Goal: Information Seeking & Learning: Learn about a topic

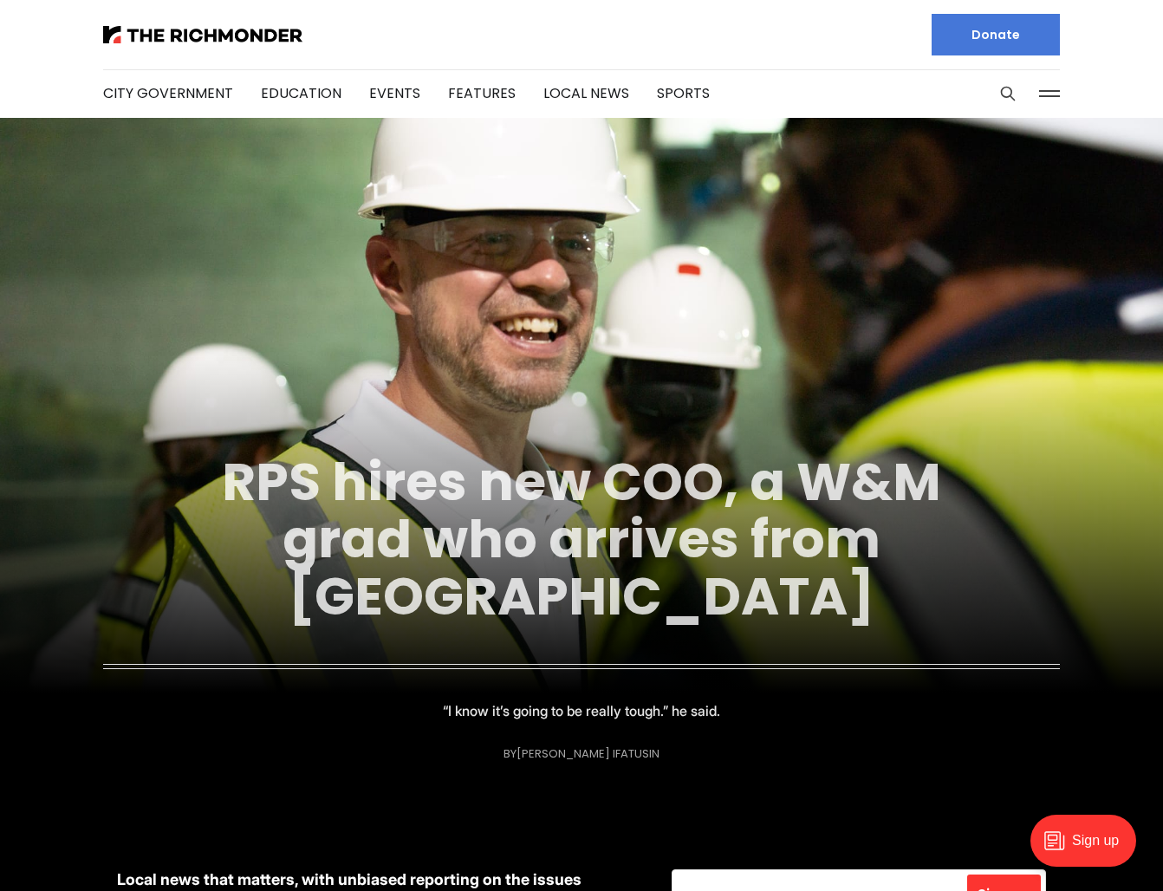
click at [568, 530] on link "RPS hires new COO, a W&M grad who arrives from [GEOGRAPHIC_DATA]" at bounding box center [581, 538] width 719 height 187
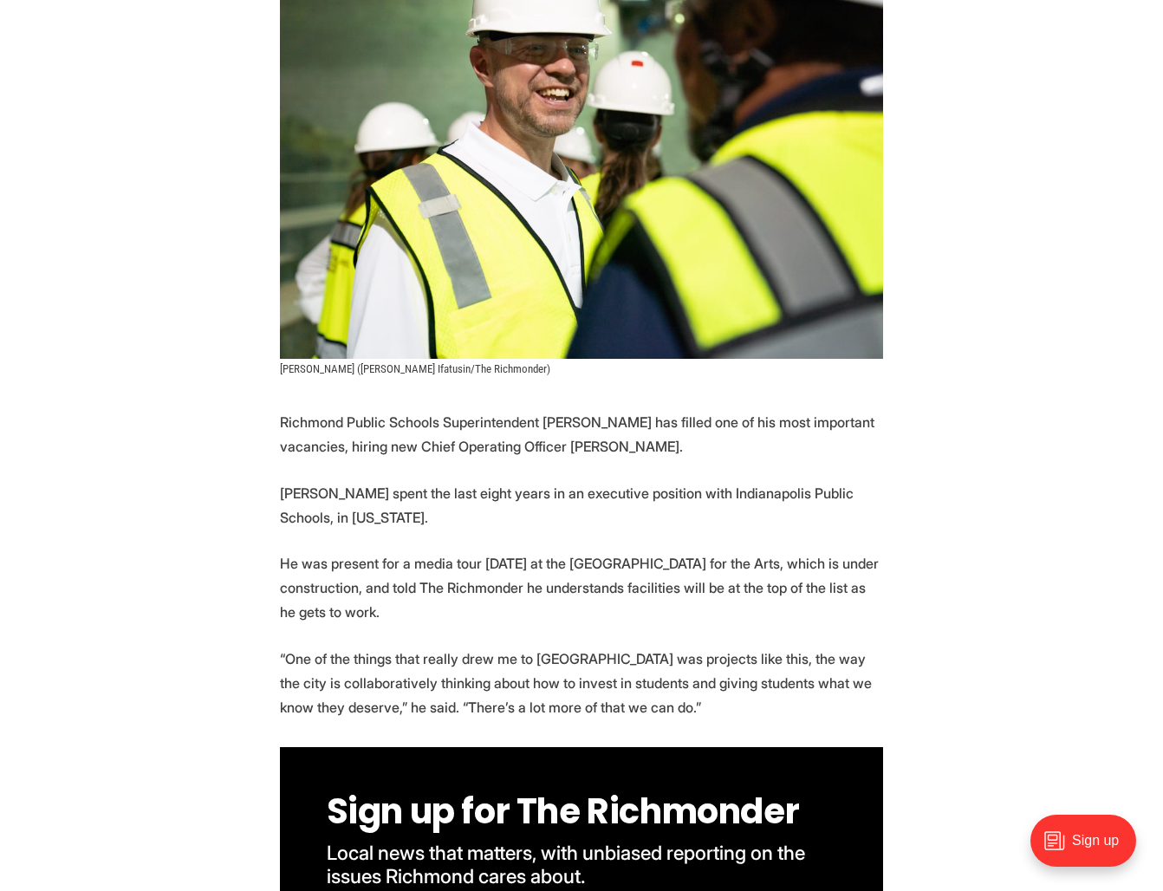
scroll to position [479, 0]
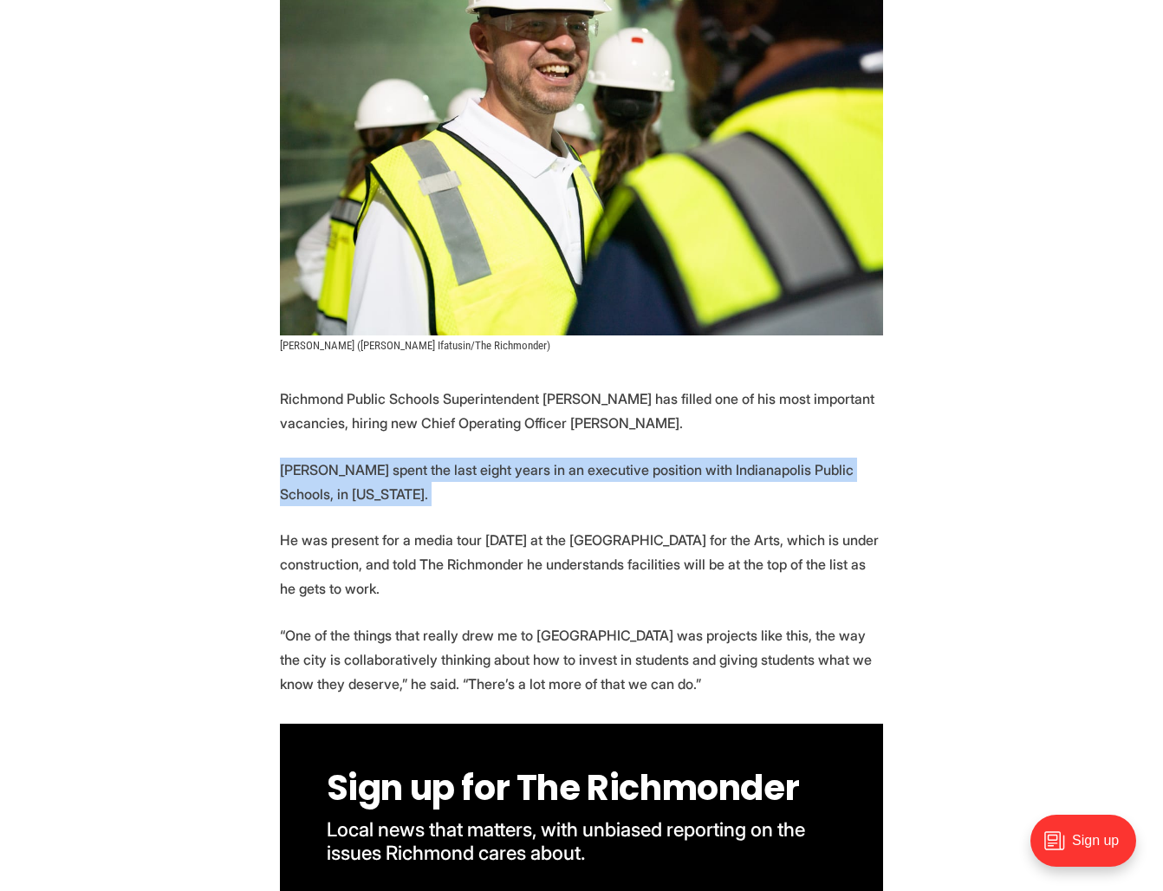
drag, startPoint x: 459, startPoint y: 477, endPoint x: 432, endPoint y: 407, distance: 75.2
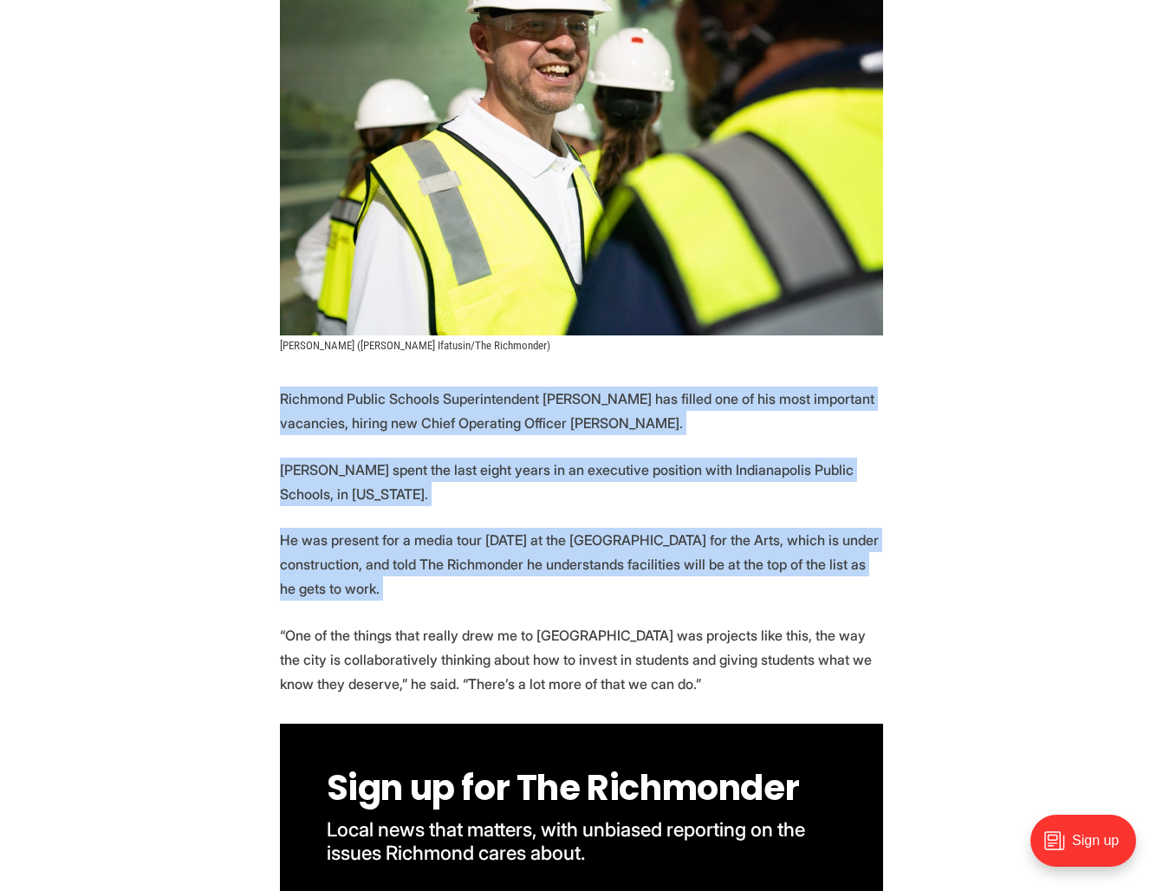
drag, startPoint x: 432, startPoint y: 407, endPoint x: 515, endPoint y: 543, distance: 159.0
click at [514, 541] on p "He was present for a media tour Friday at the new Richmond High School for the …" at bounding box center [581, 564] width 603 height 73
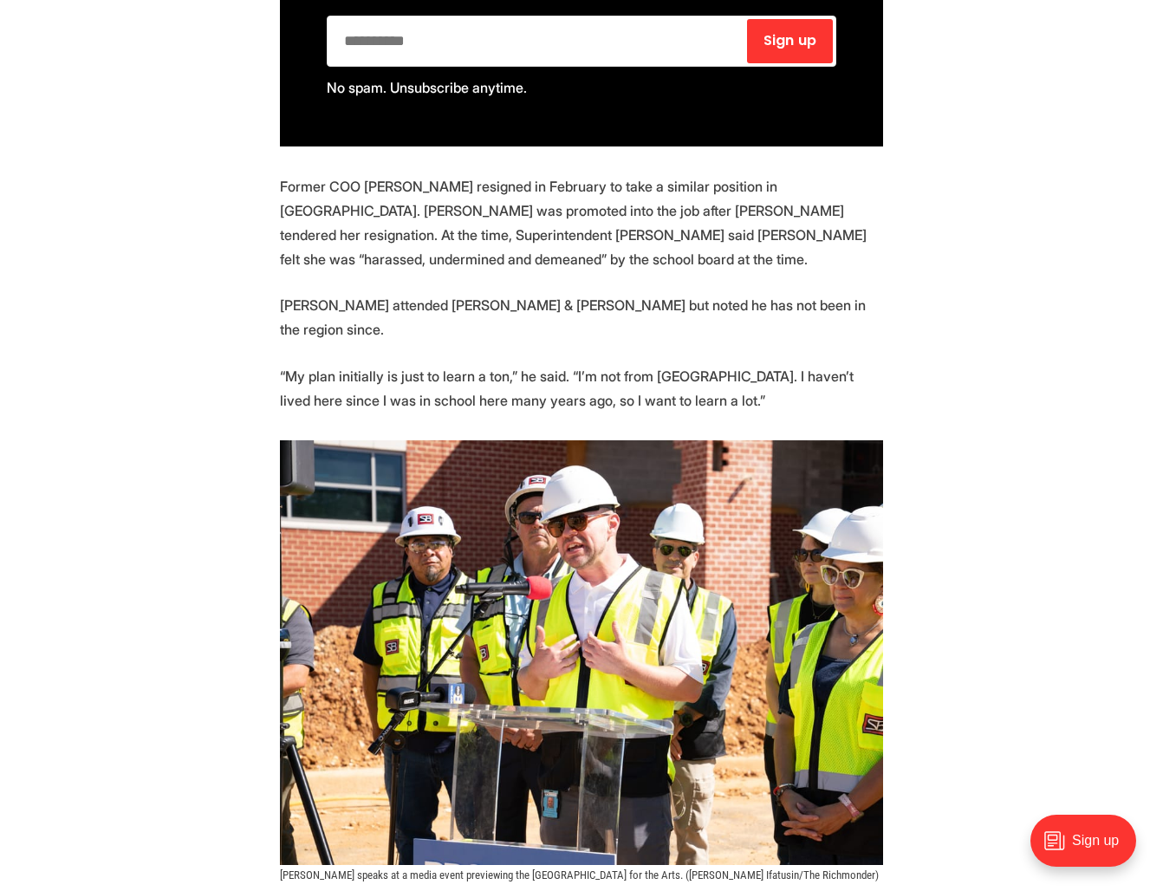
scroll to position [1380, 0]
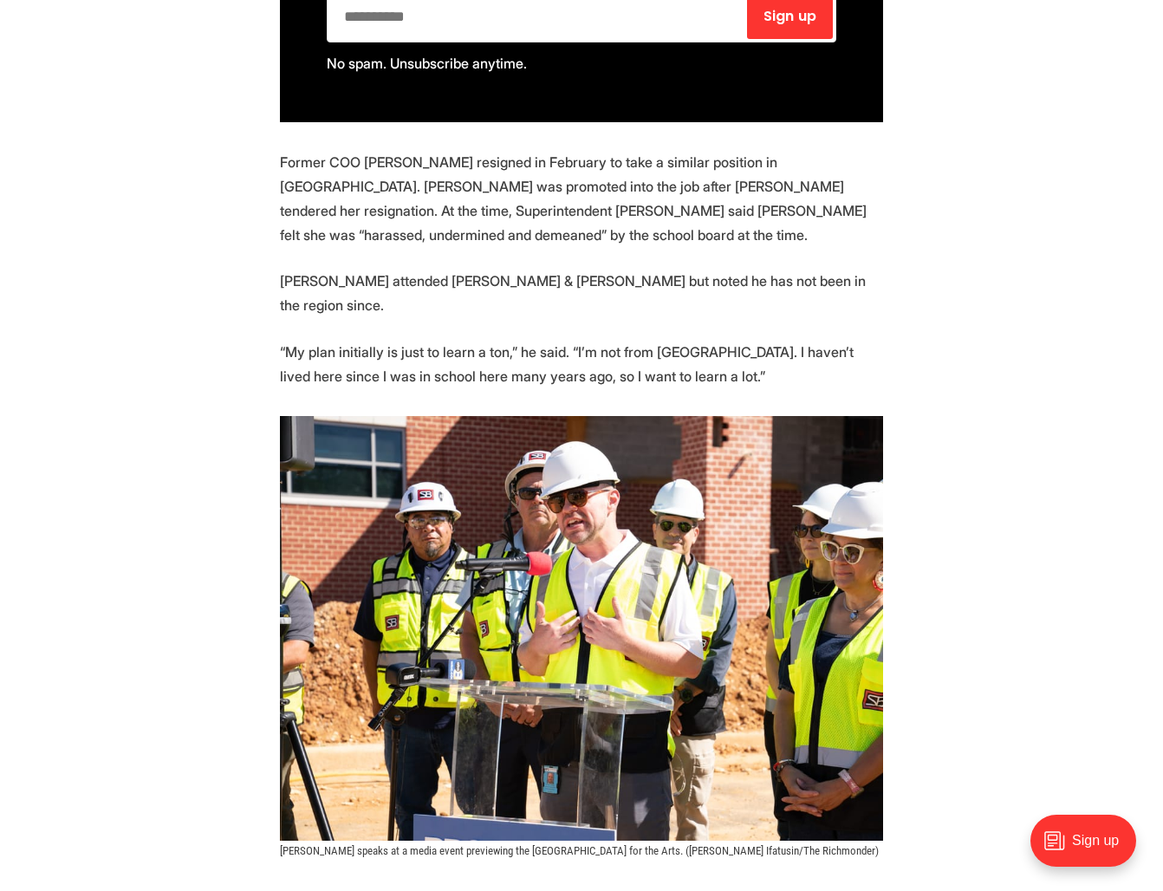
click at [481, 340] on p "“My plan initially is just to learn a ton,” he said. “I’m not from Richmond. I …" at bounding box center [581, 364] width 603 height 49
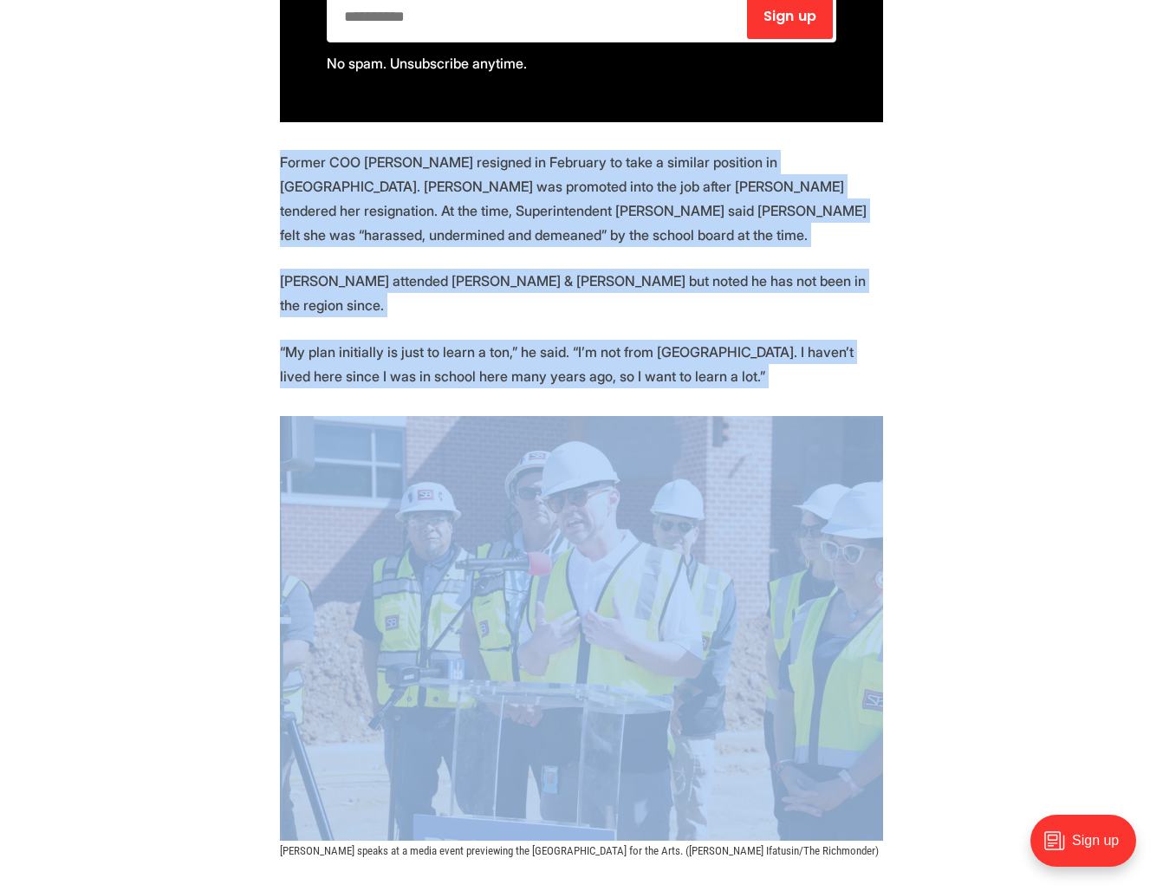
drag, startPoint x: 481, startPoint y: 282, endPoint x: 451, endPoint y: 206, distance: 81.3
click at [451, 207] on section "Richmond Public Schools Superintendent Jason Kamras has filled one of his most …" at bounding box center [581, 355] width 1163 height 1740
click at [451, 206] on p "Former COO Dana Fox resigned in February to take a similar position in Hanover.…" at bounding box center [581, 198] width 603 height 97
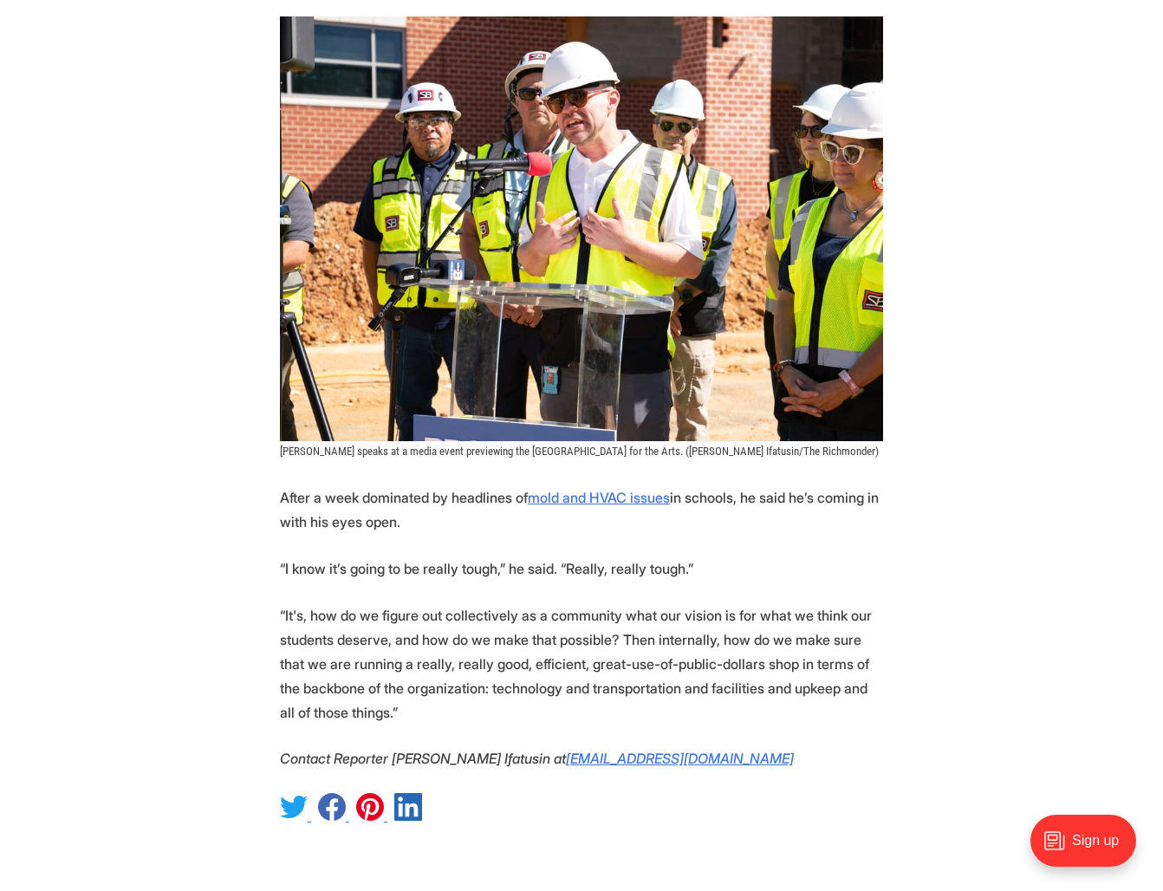
scroll to position [1794, 0]
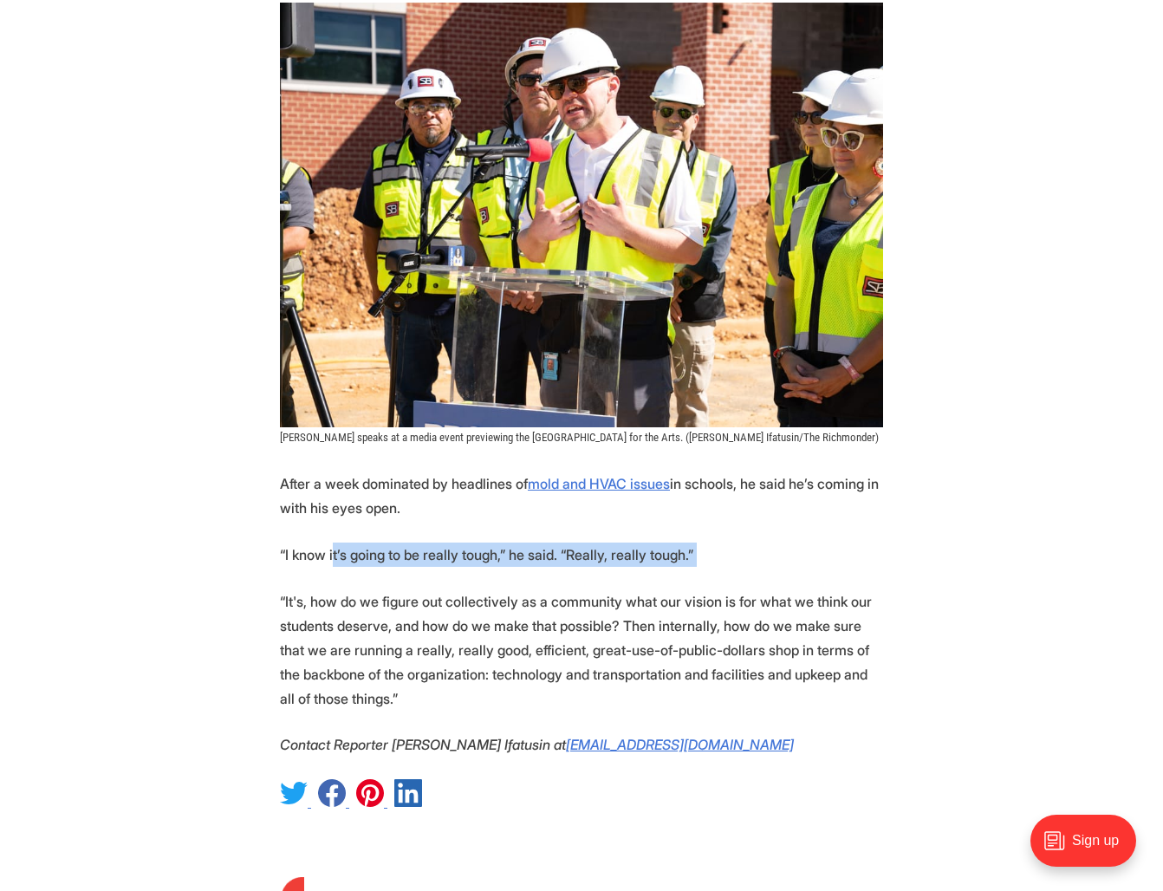
drag, startPoint x: 331, startPoint y: 482, endPoint x: 330, endPoint y: 531, distance: 49.4
click at [330, 589] on p "“It's, how do we figure out collectively as a community what our vision is for …" at bounding box center [581, 649] width 603 height 121
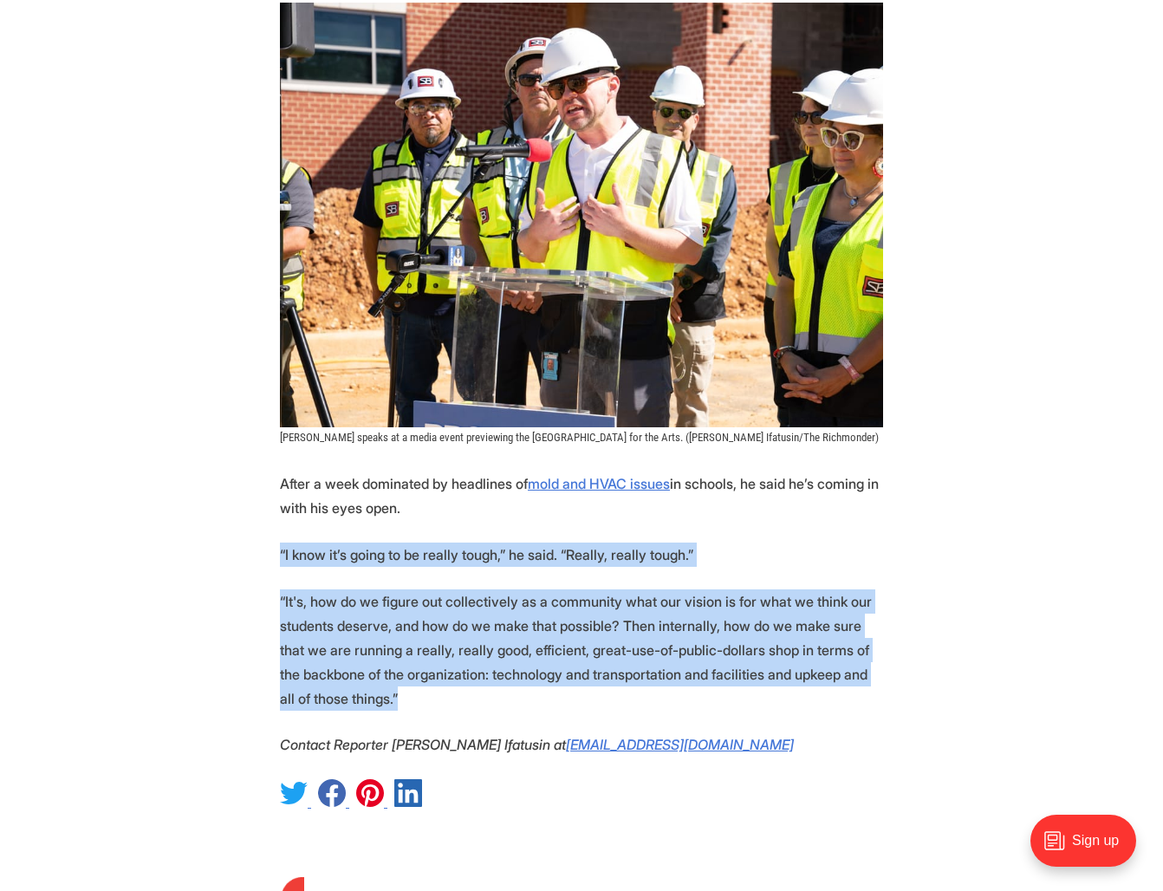
drag, startPoint x: 330, startPoint y: 530, endPoint x: 314, endPoint y: 467, distance: 65.4
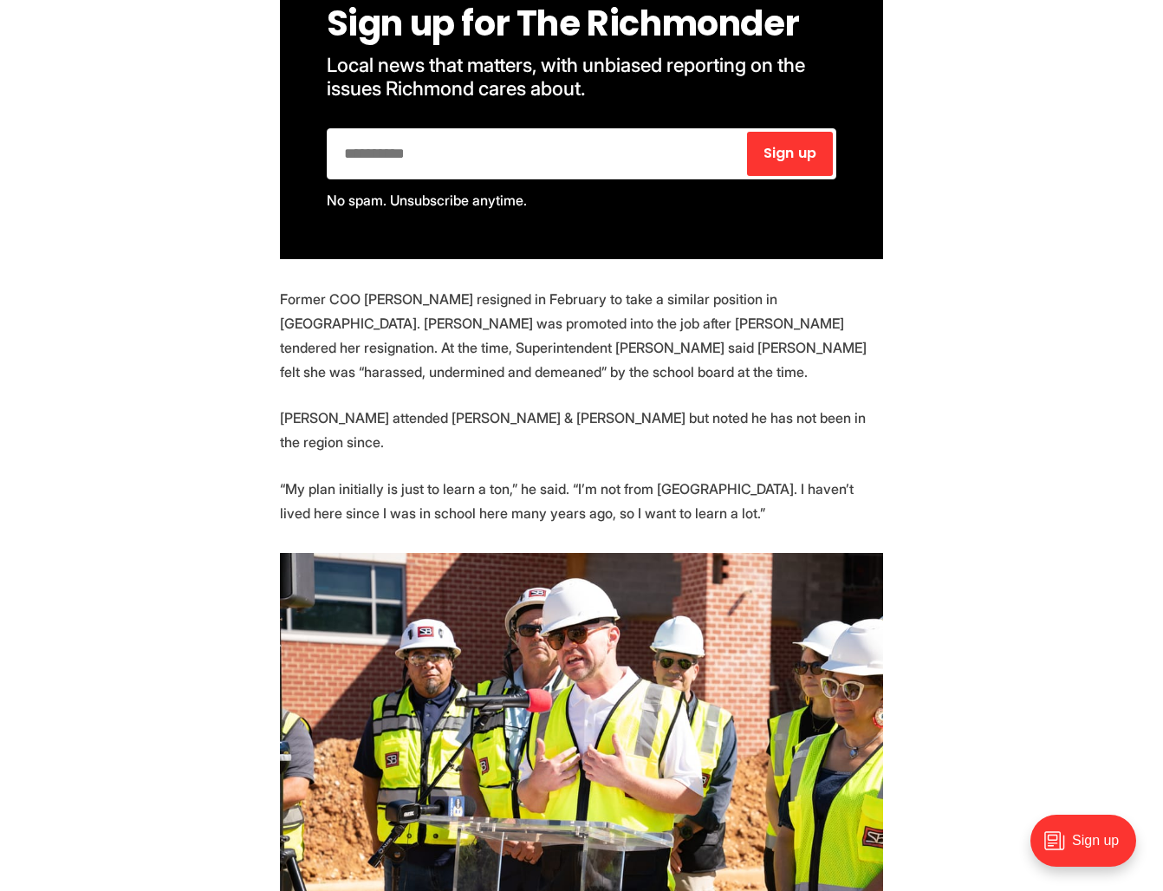
scroll to position [0, 0]
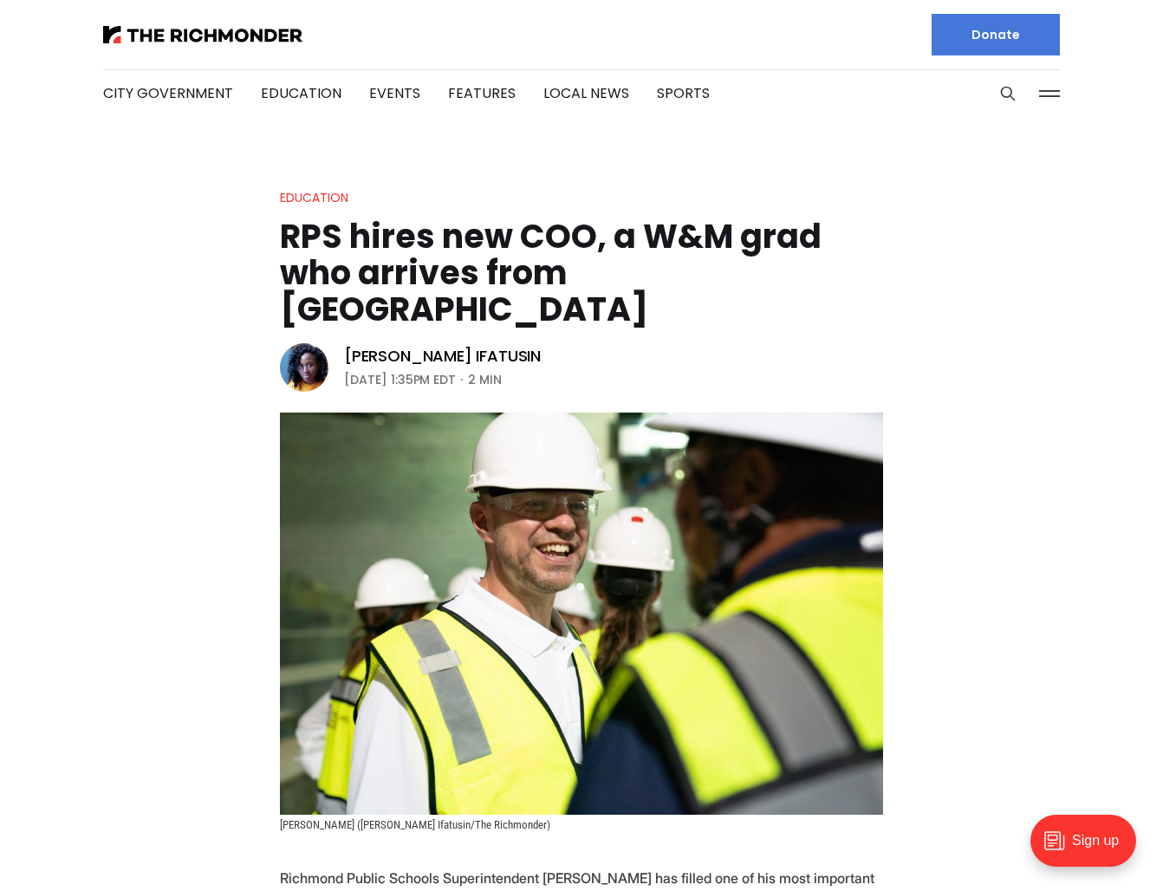
click at [159, 43] on div at bounding box center [335, 34] width 464 height 69
click at [166, 28] on img at bounding box center [202, 34] width 199 height 17
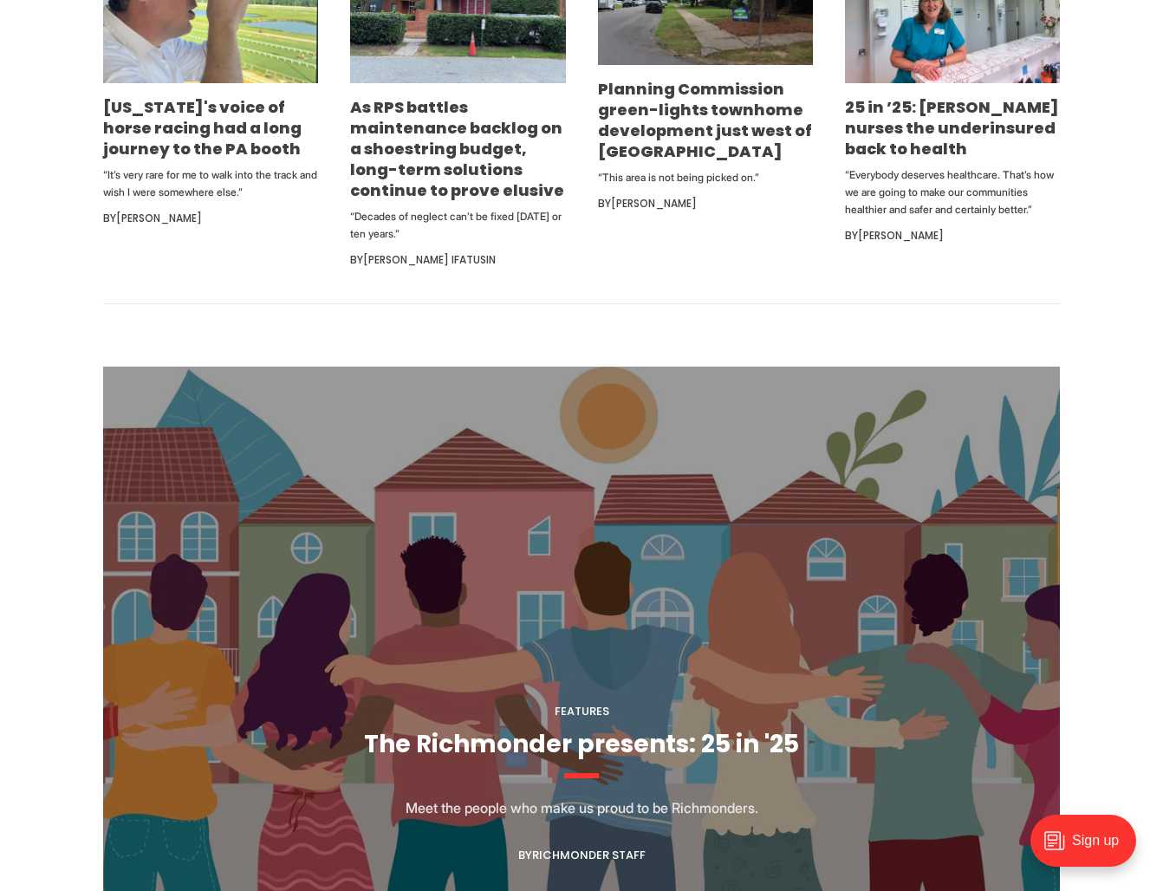
scroll to position [1265, 0]
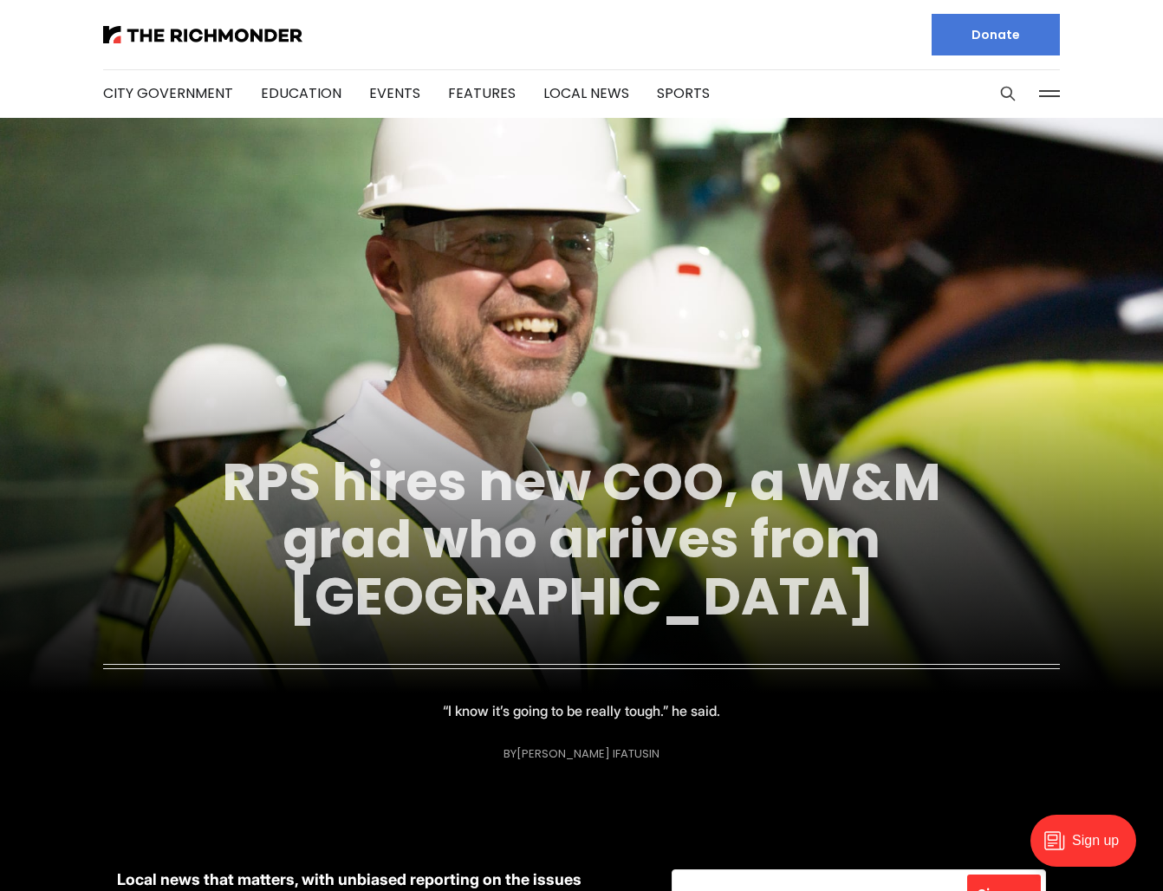
click at [484, 497] on link "RPS hires new COO, a W&M grad who arrives from [GEOGRAPHIC_DATA]" at bounding box center [581, 538] width 719 height 187
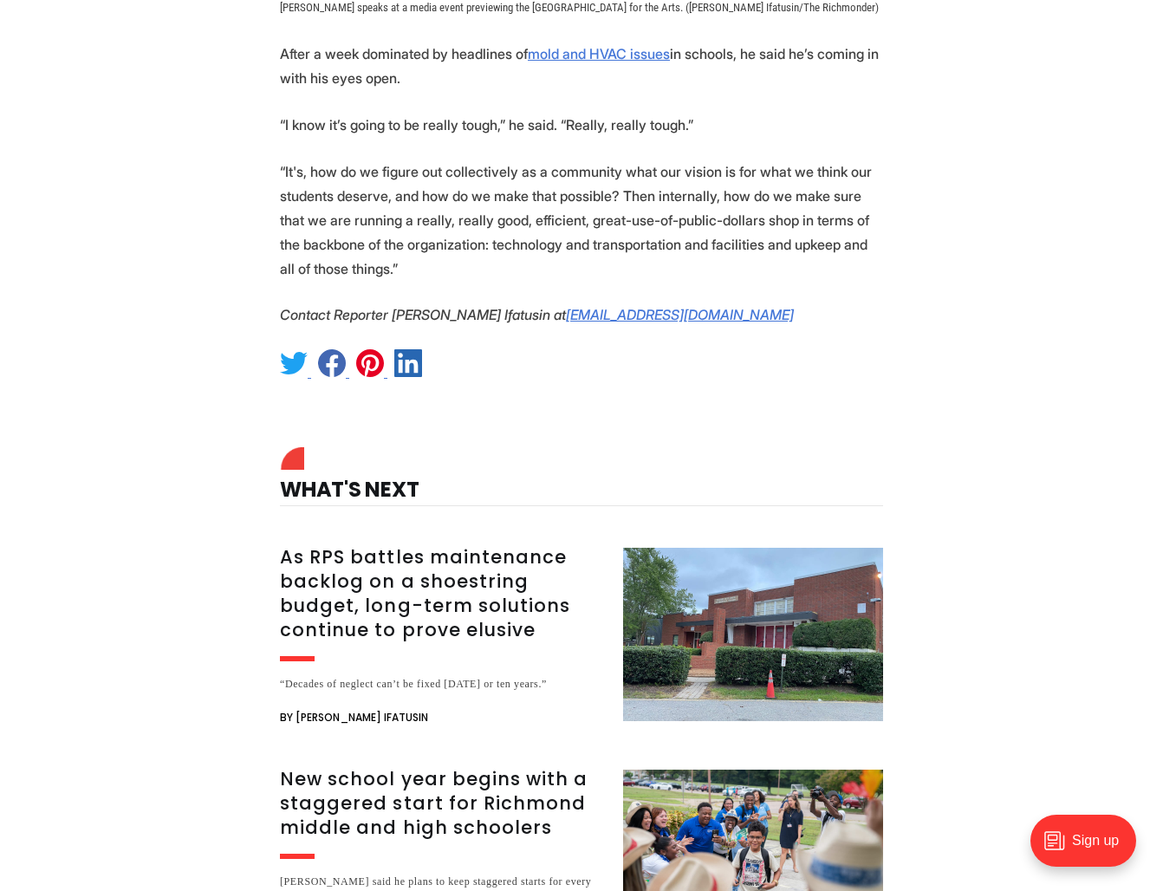
scroll to position [2212, 0]
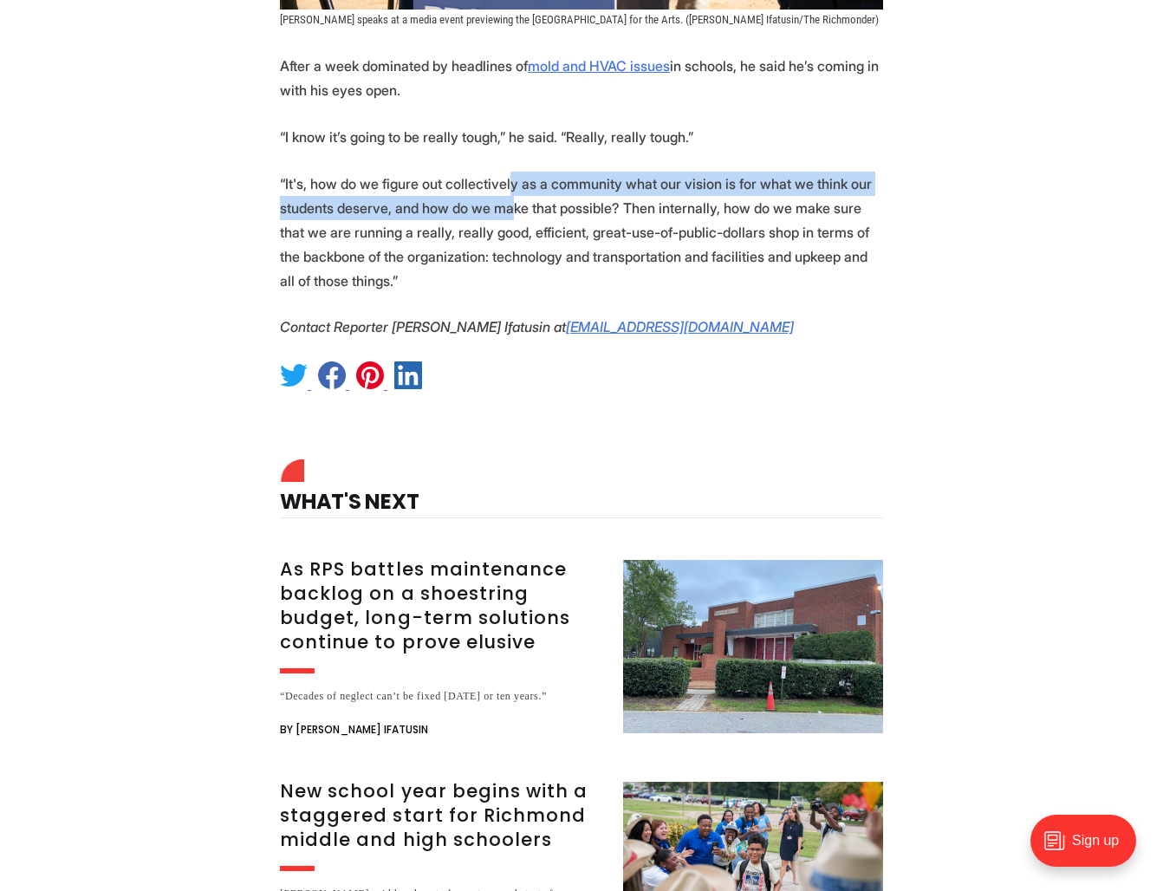
drag, startPoint x: 503, startPoint y: 139, endPoint x: 511, endPoint y: 155, distance: 18.6
click at [510, 172] on p "“It's, how do we figure out collectively as a community what our vision is for …" at bounding box center [581, 232] width 603 height 121
click at [511, 172] on p "“It's, how do we figure out collectively as a community what our vision is for …" at bounding box center [581, 232] width 603 height 121
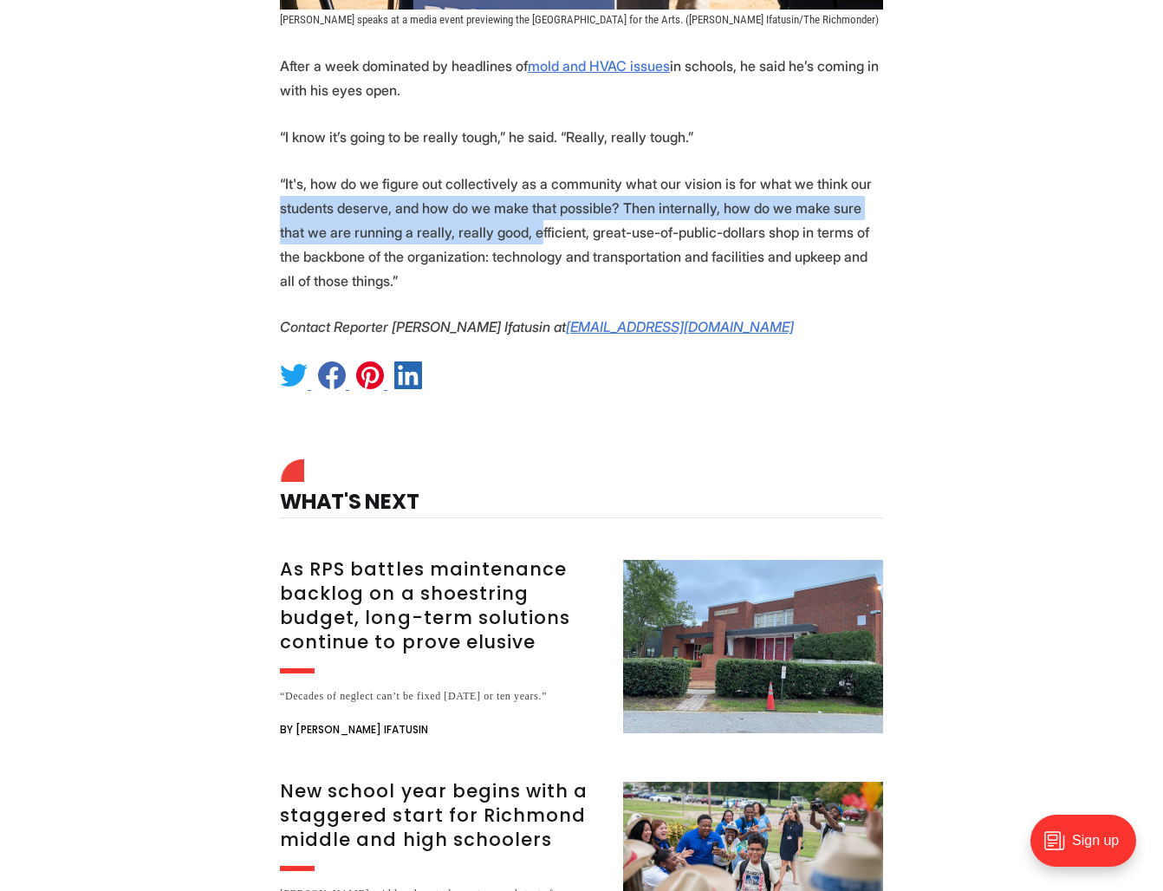
drag, startPoint x: 509, startPoint y: 164, endPoint x: 260, endPoint y: 151, distance: 249.0
drag, startPoint x: 259, startPoint y: 149, endPoint x: 265, endPoint y: 185, distance: 36.9
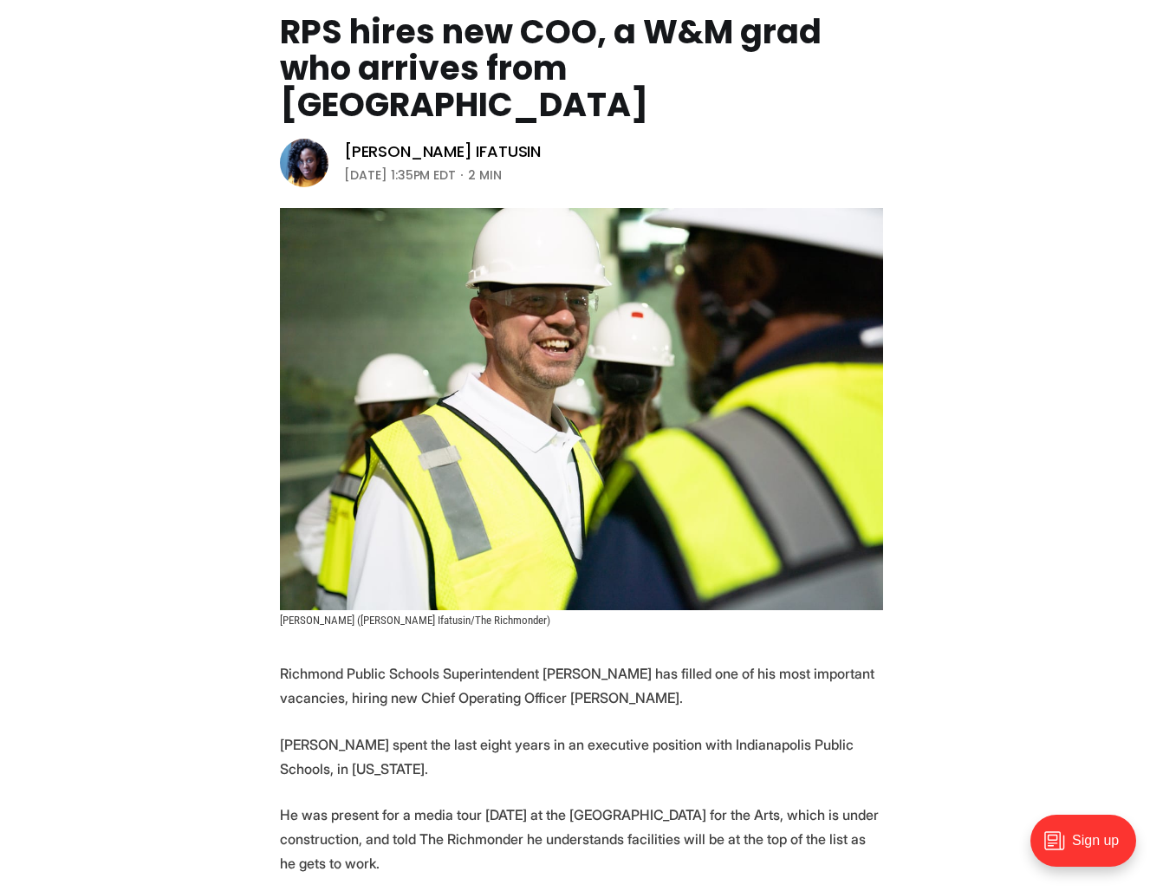
scroll to position [0, 0]
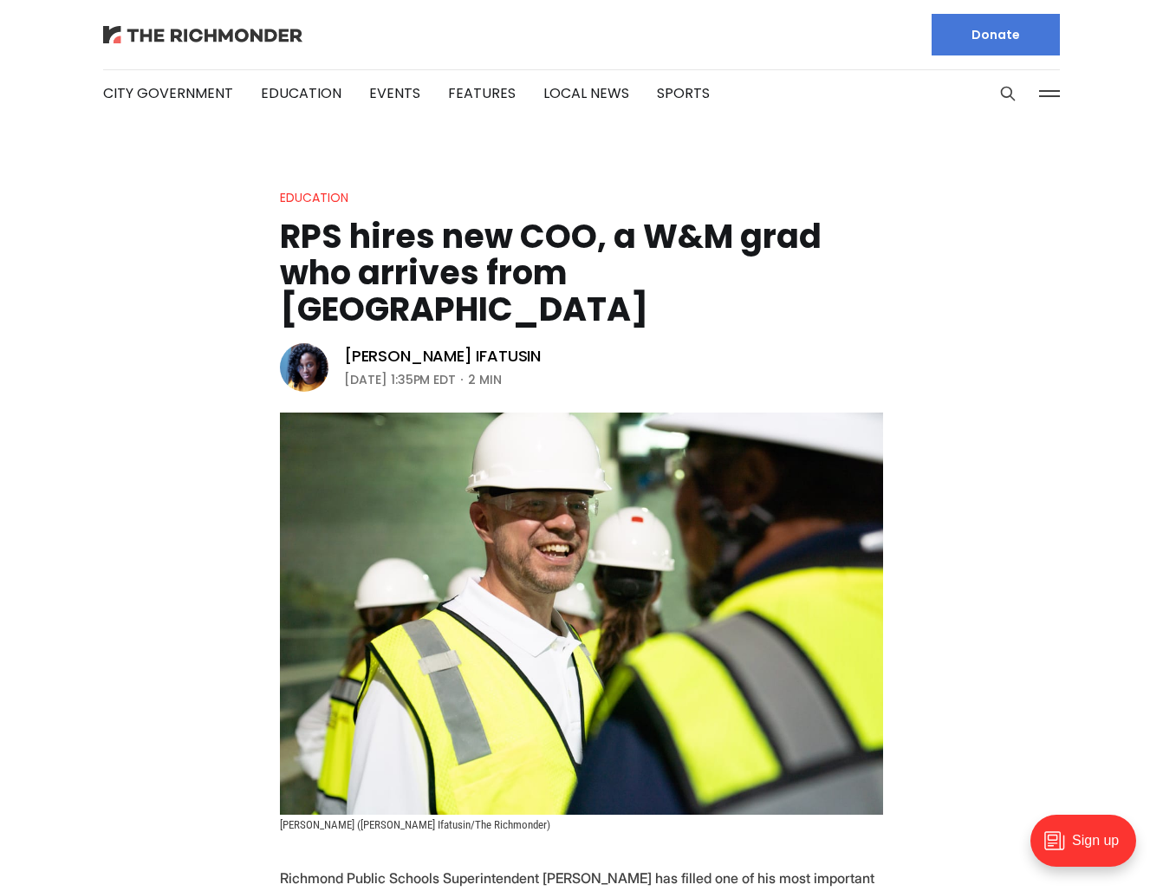
click at [232, 30] on img at bounding box center [202, 34] width 199 height 17
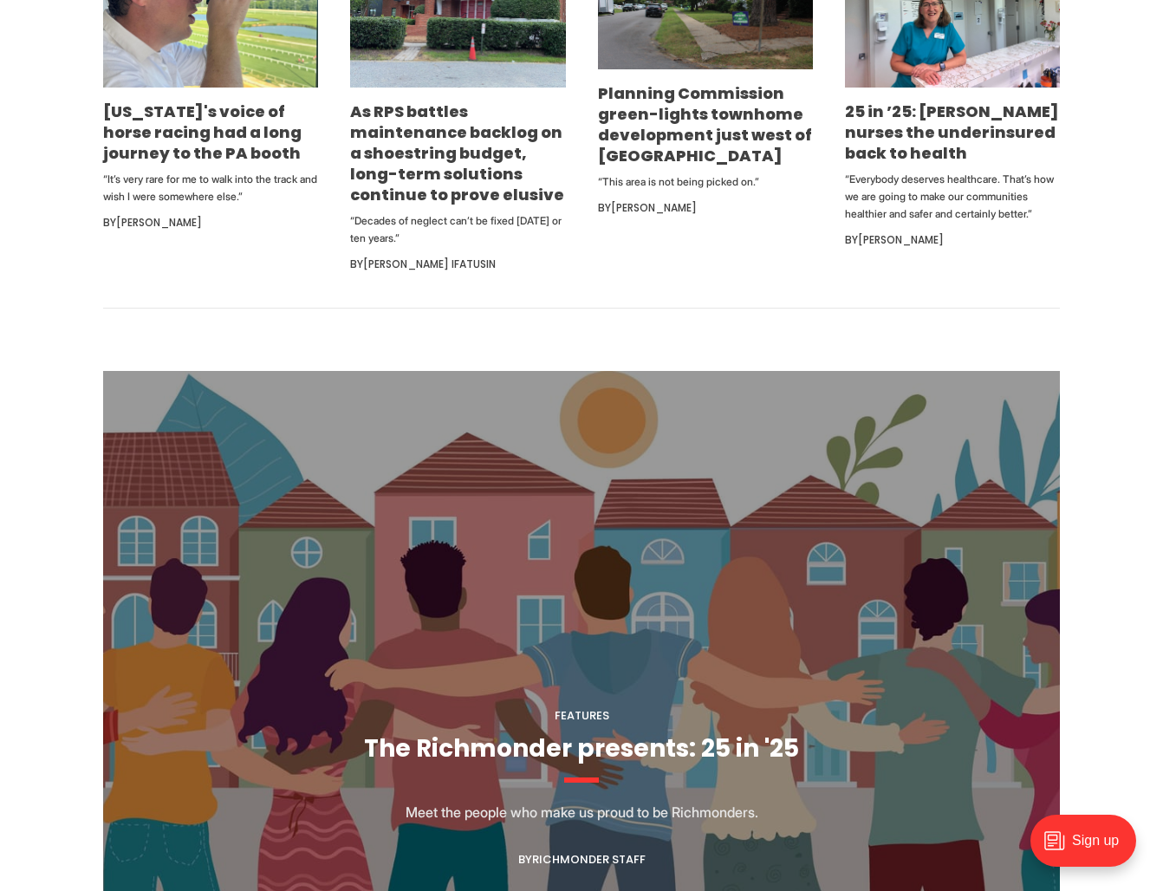
scroll to position [1259, 0]
